Goal: Find contact information: Find contact information

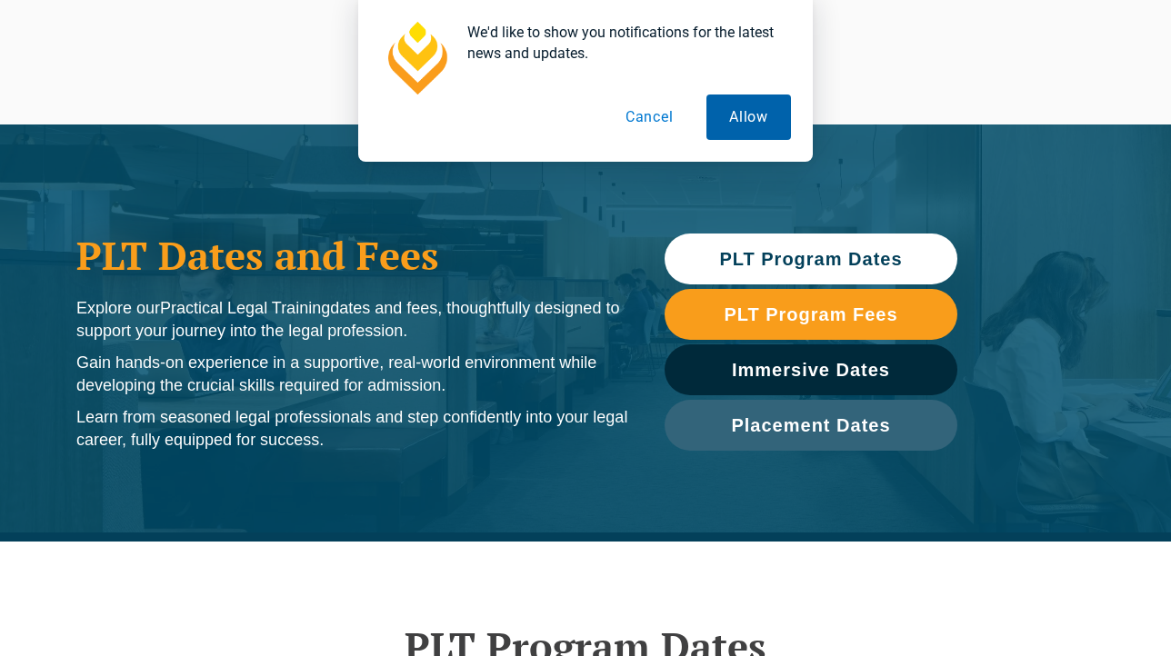
click at [767, 135] on button "Allow" at bounding box center [748, 117] width 85 height 45
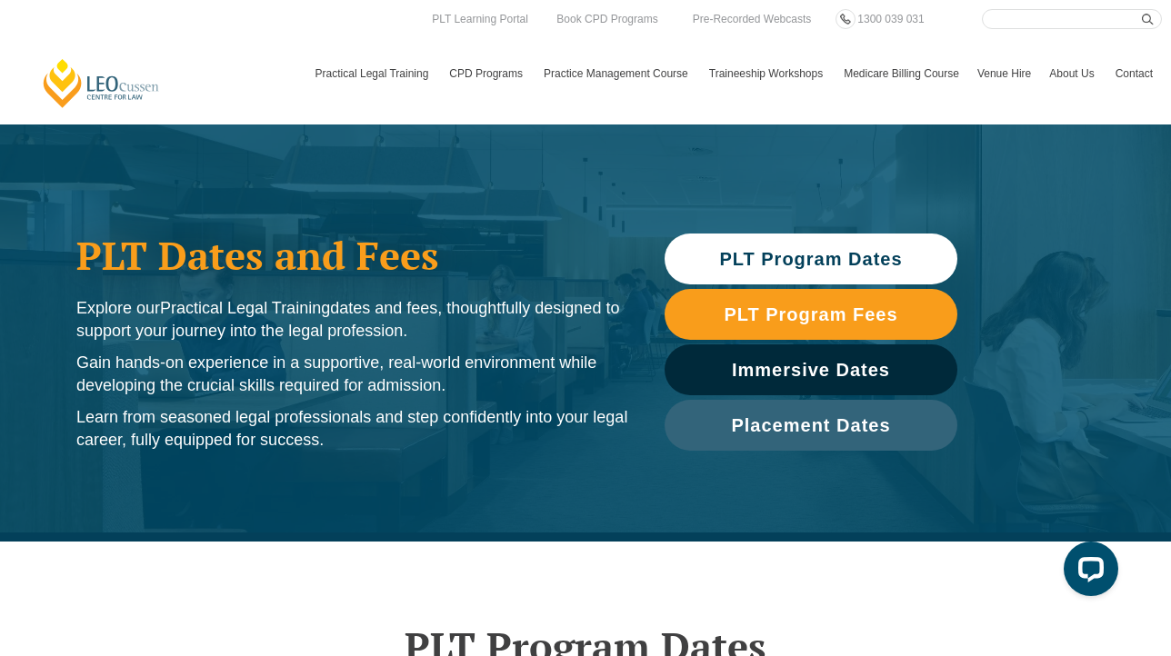
click at [824, 252] on span "PLT Program Dates" at bounding box center [810, 259] width 183 height 18
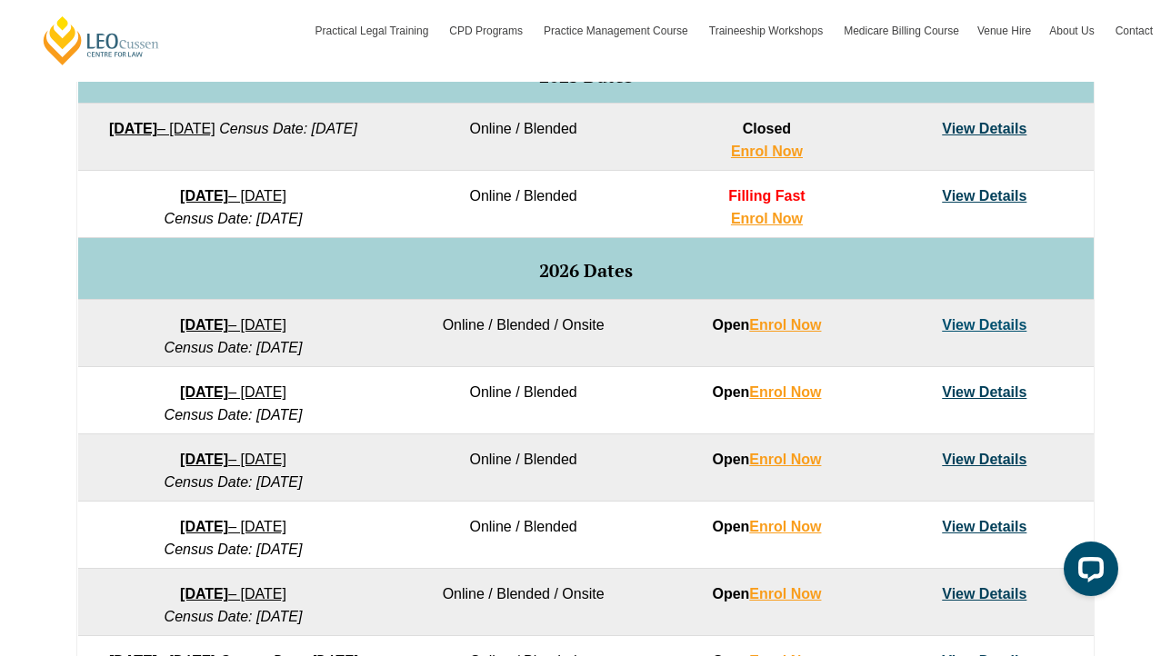
scroll to position [990, 0]
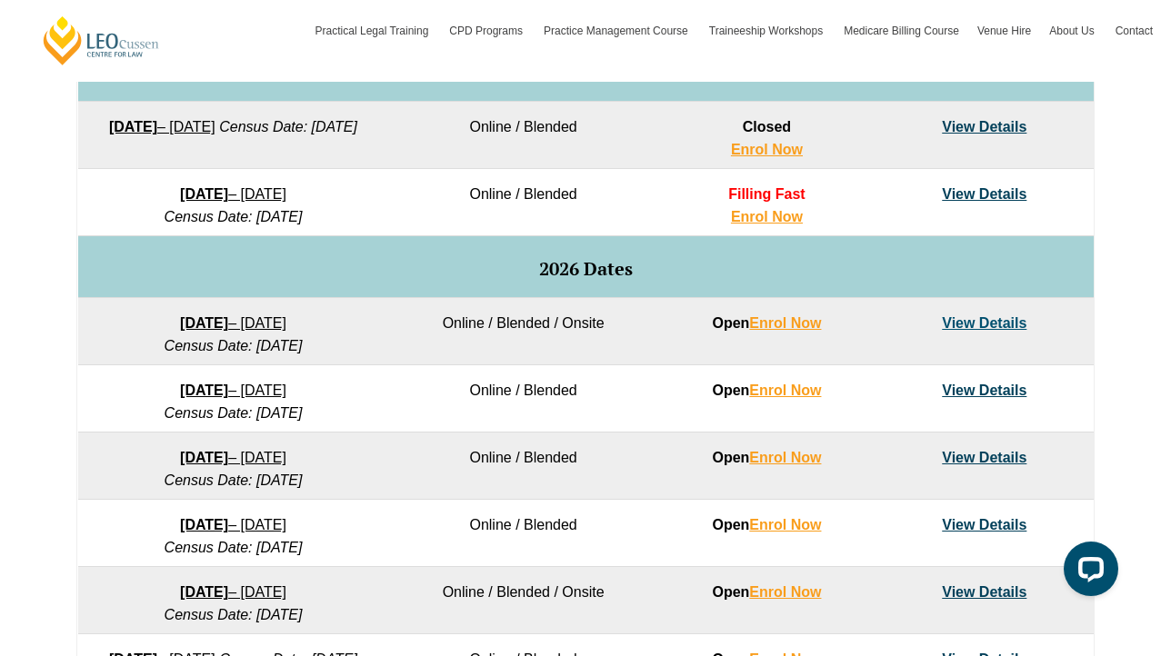
click at [989, 392] on link "View Details" at bounding box center [984, 390] width 85 height 15
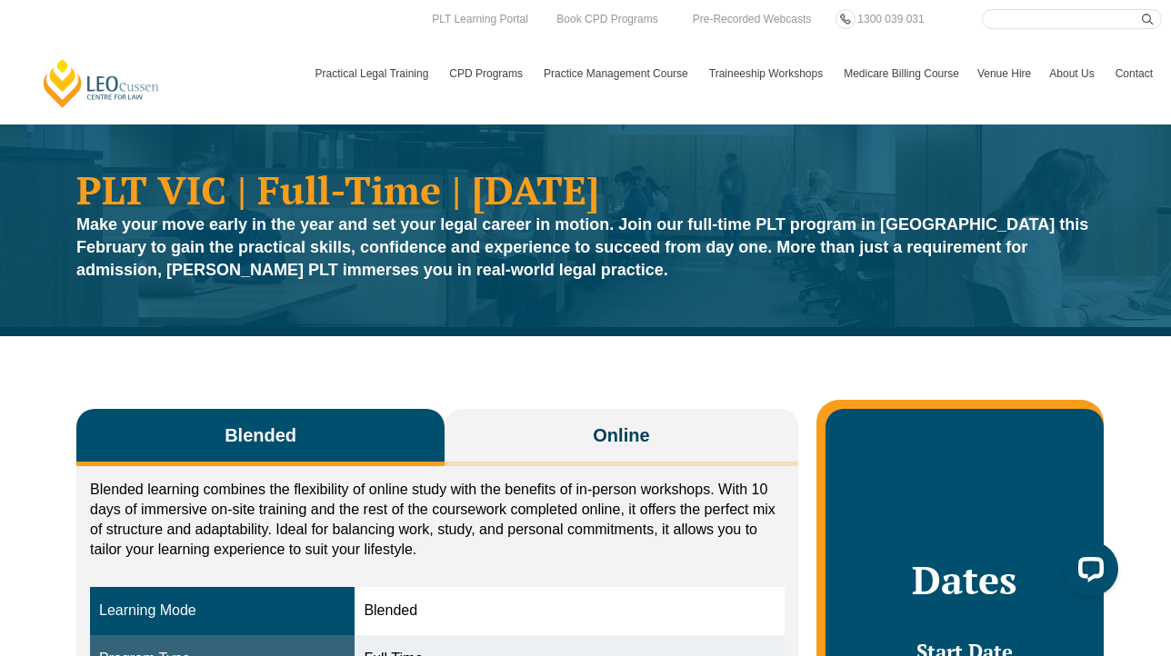
click at [1132, 67] on link "Contact" at bounding box center [1133, 73] width 55 height 53
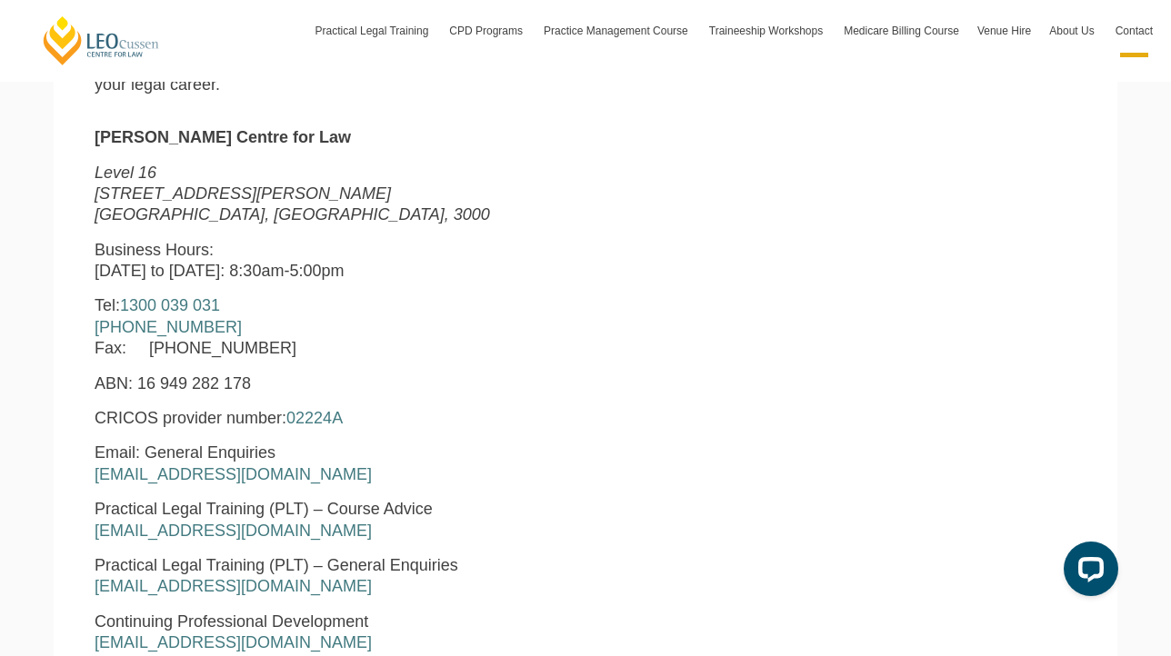
scroll to position [674, 0]
drag, startPoint x: 300, startPoint y: 447, endPoint x: 88, endPoint y: 450, distance: 211.8
click at [88, 450] on div "Leo Cussen Centre for Law Level 16 15 William Street Melbourne, Victoria, 3000 …" at bounding box center [375, 512] width 588 height 773
copy link "enquiries@leocussen.edu.au"
